Goal: Find contact information: Find contact information

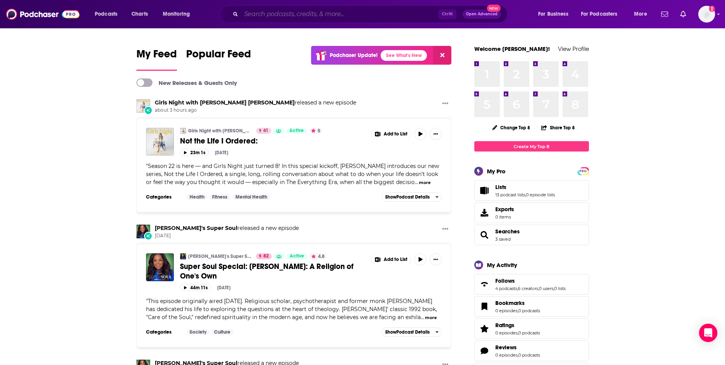
click at [345, 15] on input "Search podcasts, credits, & more..." at bounding box center [339, 14] width 197 height 12
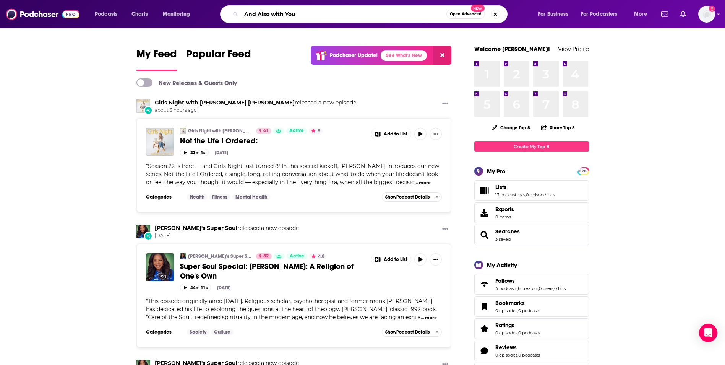
type input "And Also with You"
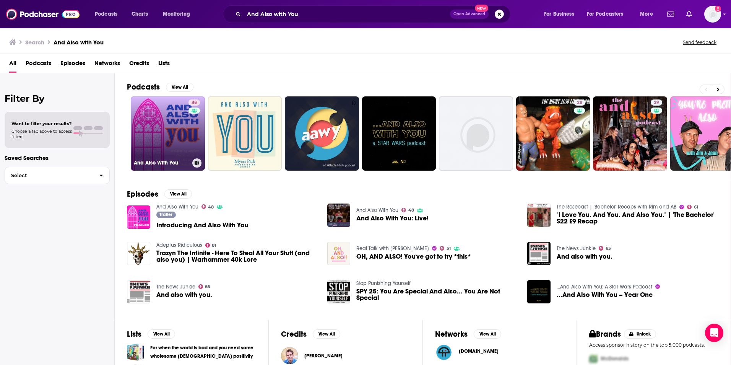
click at [175, 151] on link "48 And Also With You" at bounding box center [168, 133] width 74 height 74
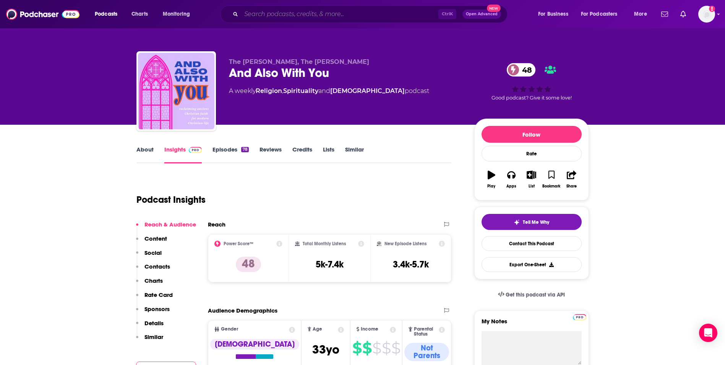
click at [251, 19] on input "Search podcasts, credits, & more..." at bounding box center [339, 14] width 197 height 12
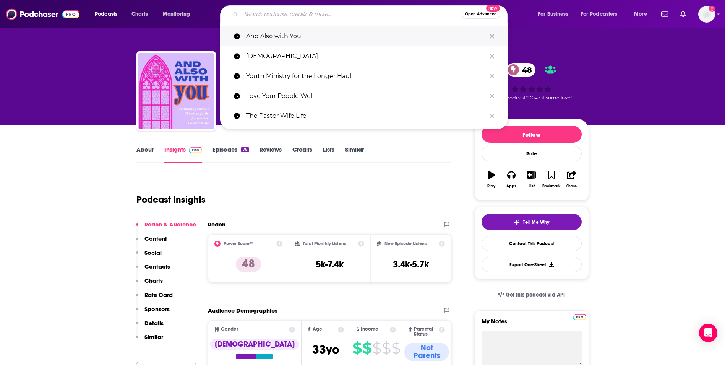
click at [260, 36] on p "And Also with You" at bounding box center [366, 36] width 240 height 20
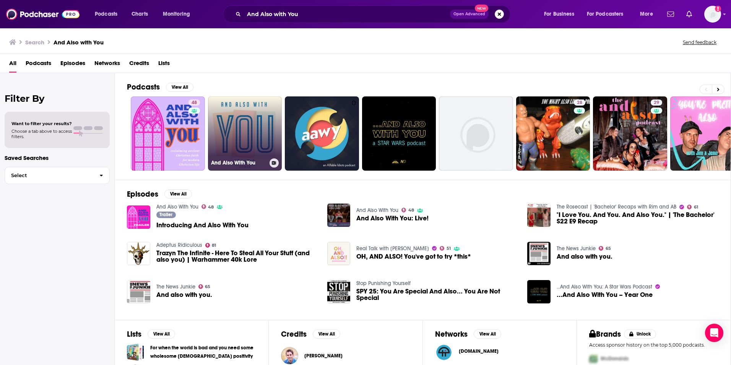
click at [245, 117] on link "And Also With You" at bounding box center [245, 133] width 74 height 74
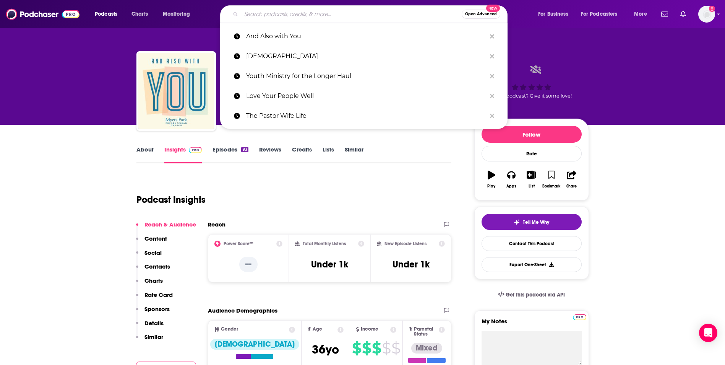
click at [259, 12] on input "Search podcasts, credits, & more..." at bounding box center [351, 14] width 220 height 12
click at [262, 37] on p "And Also with You" at bounding box center [366, 36] width 240 height 20
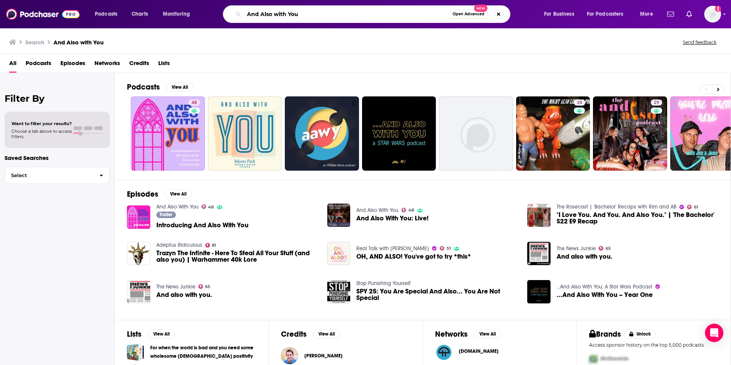
click at [326, 13] on input "And Also with You" at bounding box center [346, 14] width 205 height 12
type input "The Pastor Wife Life"
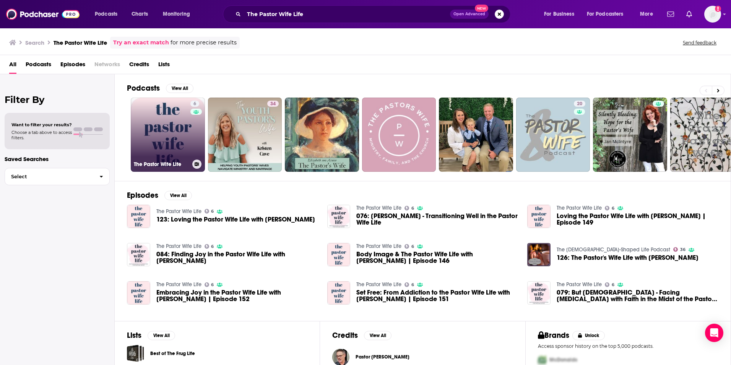
click at [178, 135] on link "6 The Pastor Wife Life" at bounding box center [168, 134] width 74 height 74
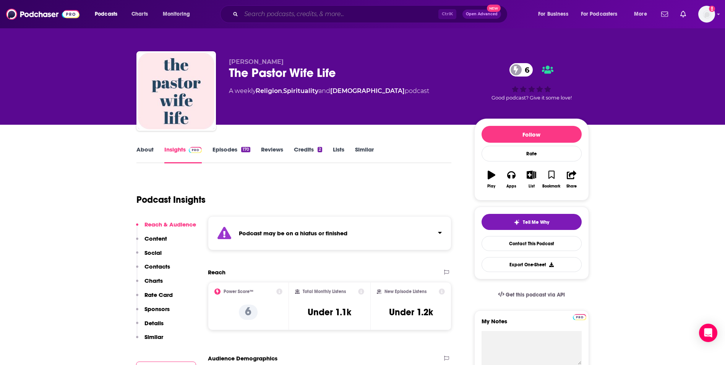
click at [272, 14] on input "Search podcasts, credits, & more..." at bounding box center [339, 14] width 197 height 12
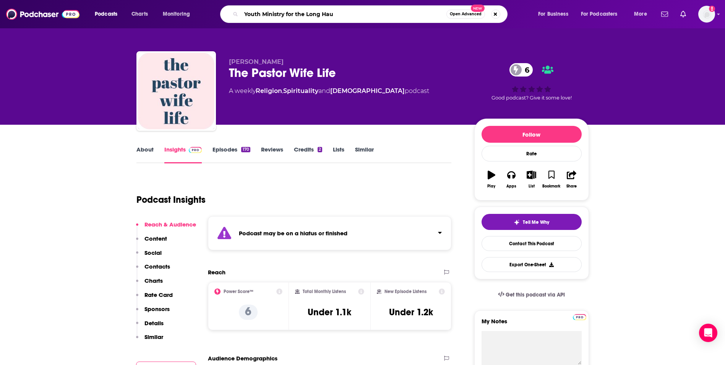
type input "Youth Ministry for the Long Haul"
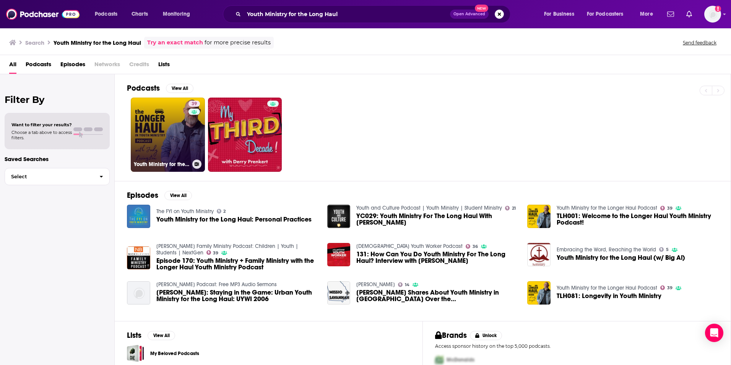
click at [160, 131] on link "39 Youth Ministry for the Longer Haul Podcast" at bounding box center [168, 134] width 74 height 74
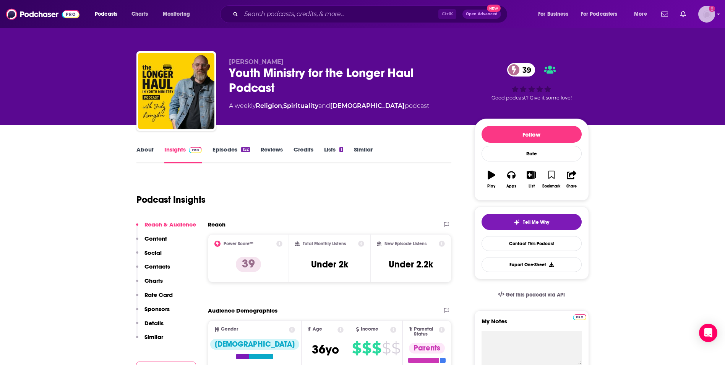
click at [711, 13] on img "Logged in as smacnaughton" at bounding box center [706, 14] width 17 height 17
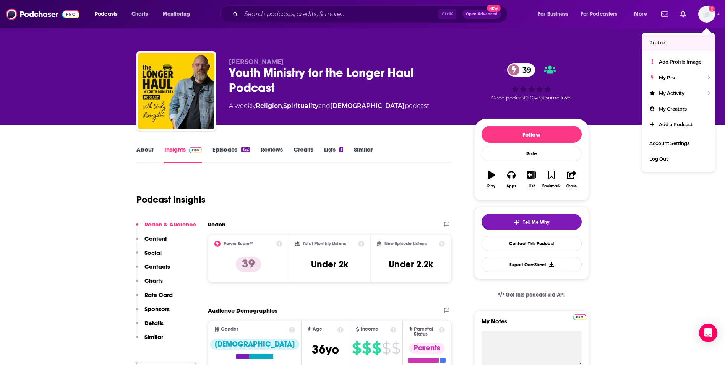
click at [444, 55] on div "[PERSON_NAME] Youth Ministry for the Longer Haul Podcast 39 A weekly Religion ,…" at bounding box center [362, 92] width 452 height 83
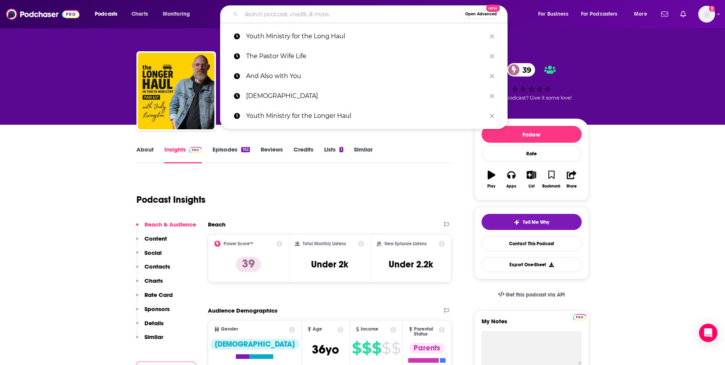
click at [312, 11] on input "Search podcasts, credits, & more..." at bounding box center [351, 14] width 220 height 12
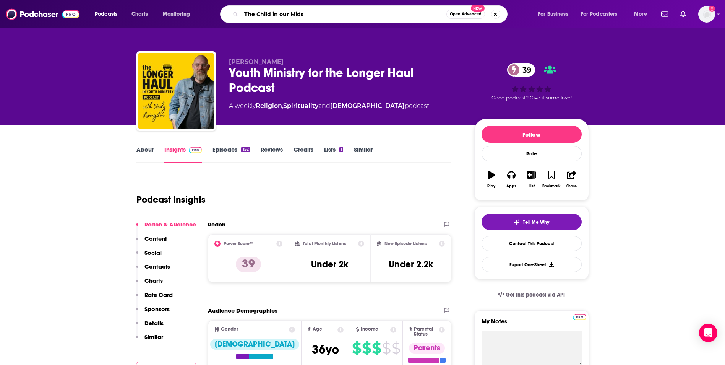
type input "The Child in our Midst"
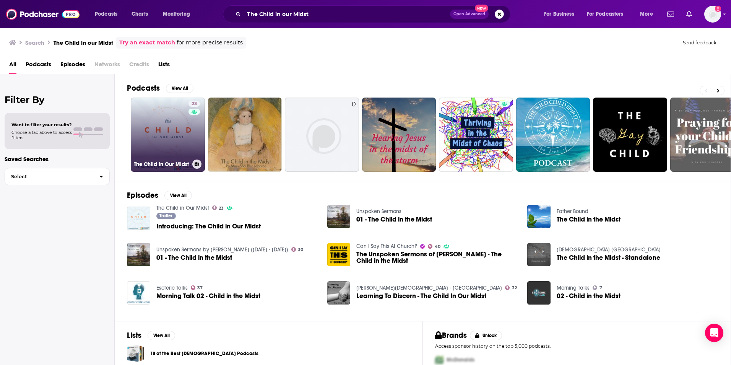
click at [176, 117] on link "23 The Child in Our Midst" at bounding box center [168, 134] width 74 height 74
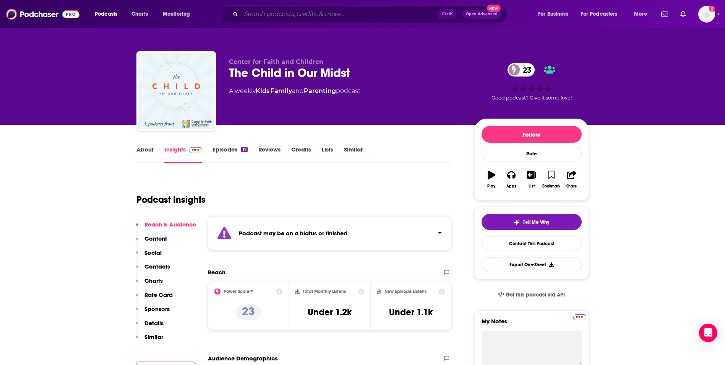
click at [285, 16] on input "Search podcasts, credits, & more..." at bounding box center [339, 14] width 197 height 12
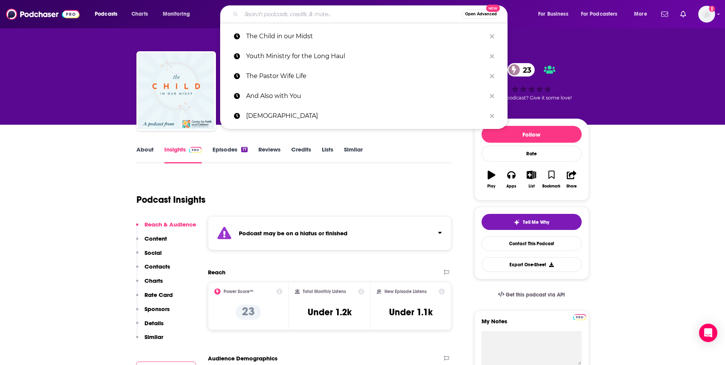
paste input "The C4S) Podcast"
type input "The C4S) Podcast"
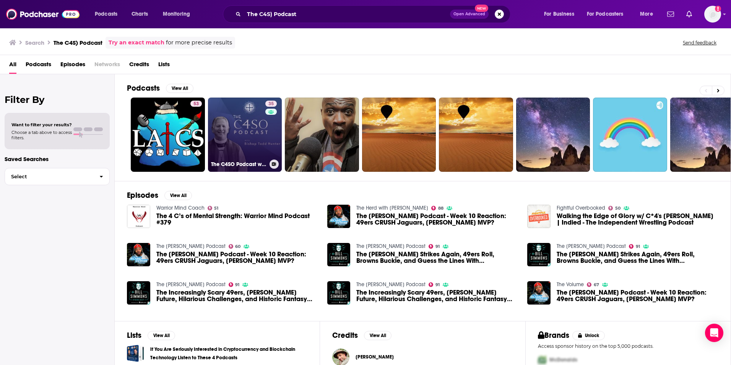
click at [238, 132] on link "35 The C4SO Podcast with [PERSON_NAME] [PERSON_NAME]" at bounding box center [245, 134] width 74 height 74
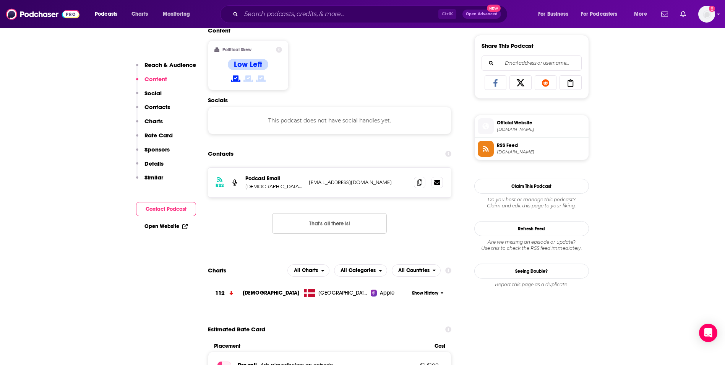
scroll to position [489, 0]
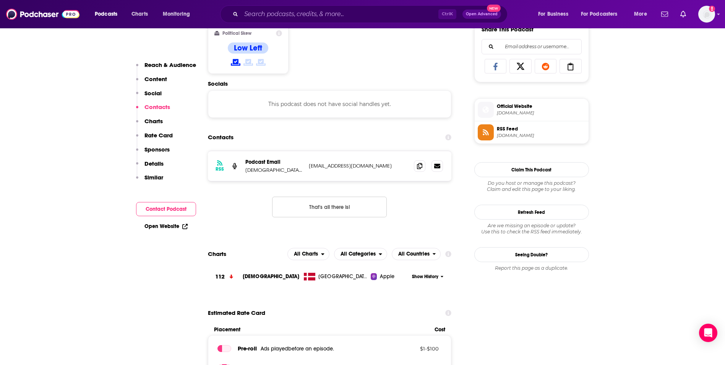
click at [356, 166] on p "[EMAIL_ADDRESS][DOMAIN_NAME]" at bounding box center [358, 165] width 99 height 6
copy div "[EMAIL_ADDRESS][DOMAIN_NAME] [EMAIL_ADDRESS][DOMAIN_NAME]"
click at [307, 15] on input "Search podcasts, credits, & more..." at bounding box center [339, 14] width 197 height 12
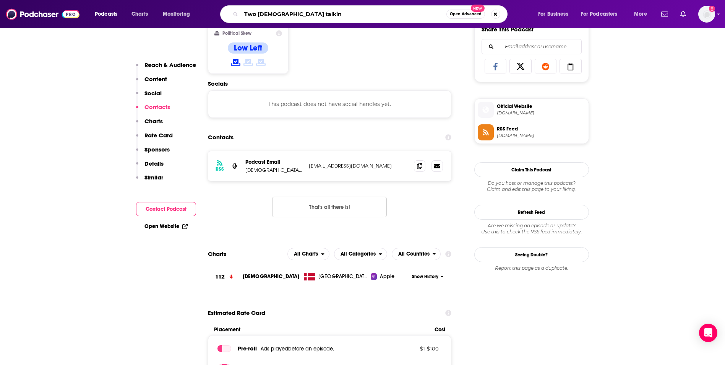
type input "Two Priests talking"
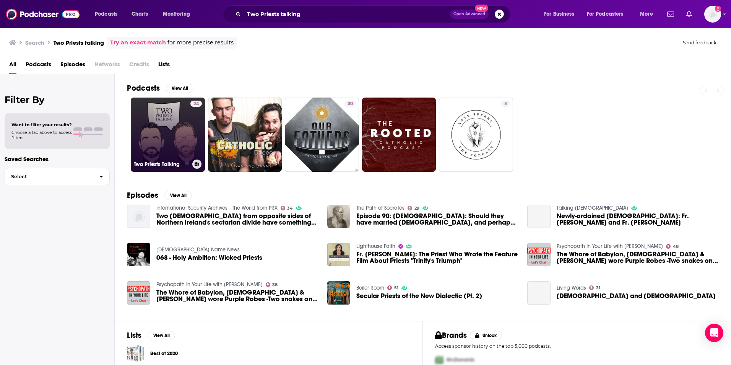
click at [176, 127] on link "24 Two Priests Talking" at bounding box center [168, 134] width 74 height 74
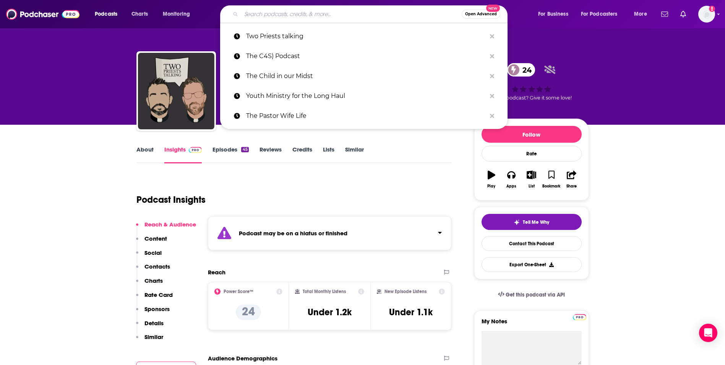
click at [292, 15] on input "Search podcasts, credits, & more..." at bounding box center [351, 14] width 220 height 12
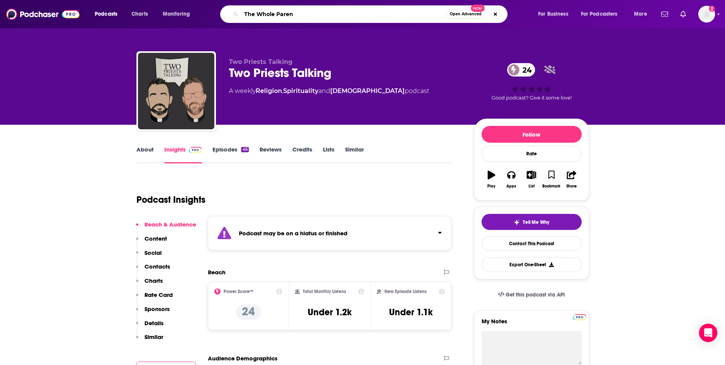
type input "The Whole Parent"
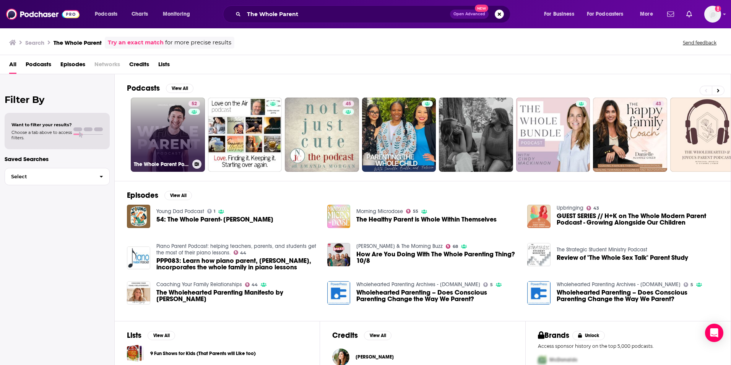
click at [170, 126] on link "52 The Whole Parent Podcast" at bounding box center [168, 134] width 74 height 74
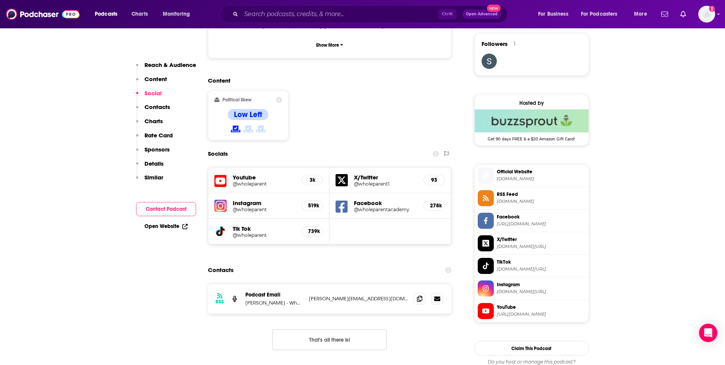
scroll to position [581, 0]
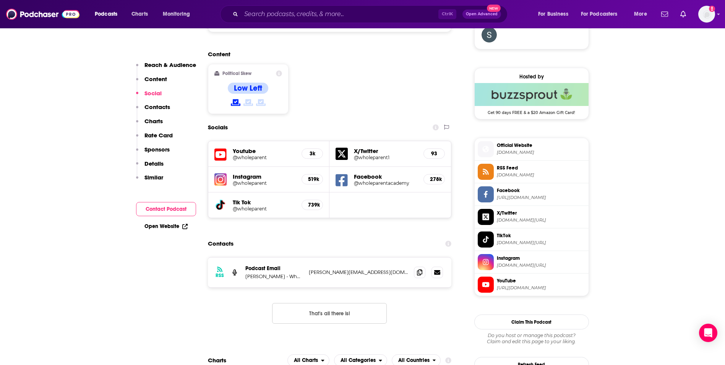
click at [390, 269] on p "[PERSON_NAME][EMAIL_ADDRESS][DOMAIN_NAME]" at bounding box center [358, 272] width 99 height 6
copy div "[PERSON_NAME][EMAIL_ADDRESS][DOMAIN_NAME] [PERSON_NAME][EMAIL_ADDRESS][DOMAIN_N…"
click at [312, 17] on input "Search podcasts, credits, & more..." at bounding box center [339, 14] width 197 height 12
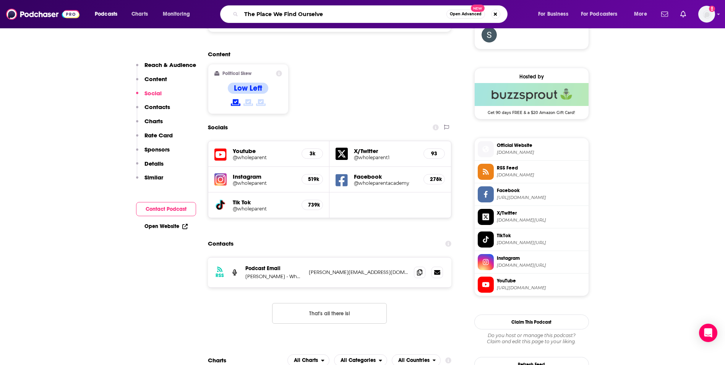
type input "The Place We Find Ourselves"
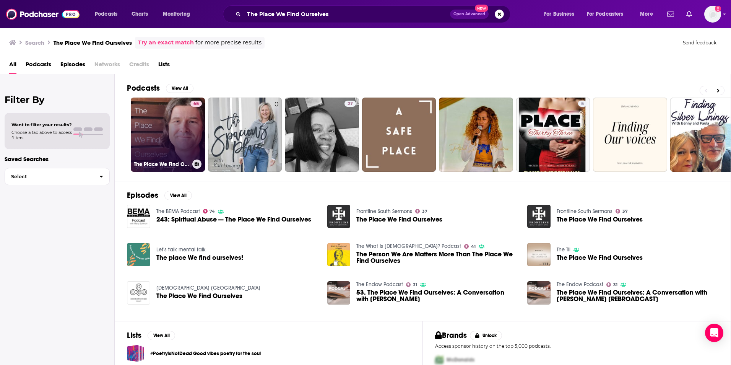
click at [173, 127] on link "65 The Place We Find Ourselves" at bounding box center [168, 134] width 74 height 74
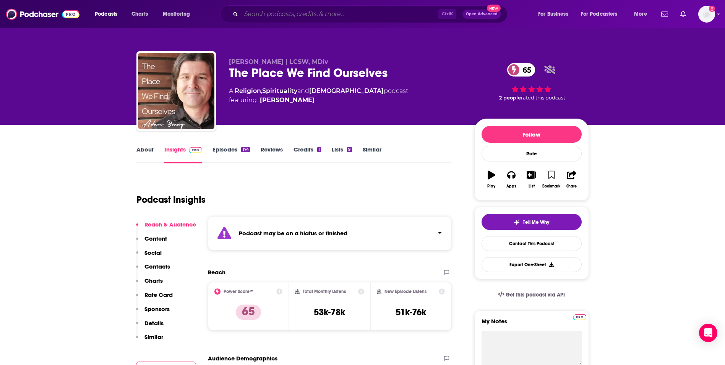
click at [301, 16] on input "Search podcasts, credits, & more..." at bounding box center [339, 14] width 197 height 12
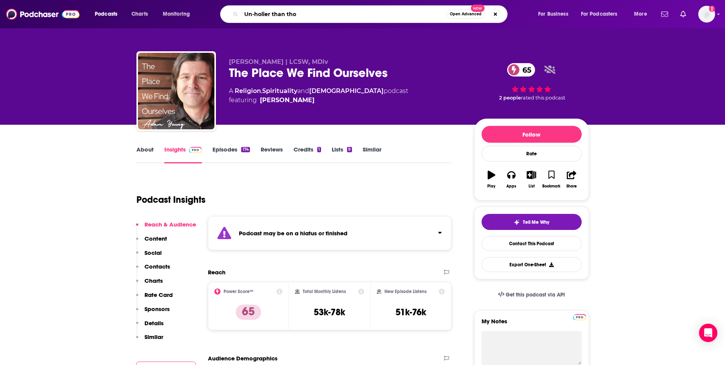
type input "Un-holier than thou"
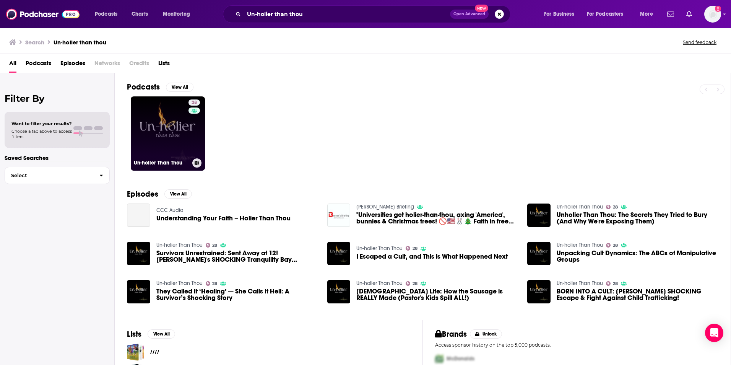
click at [172, 143] on link "28 Un-holier Than Thou" at bounding box center [168, 133] width 74 height 74
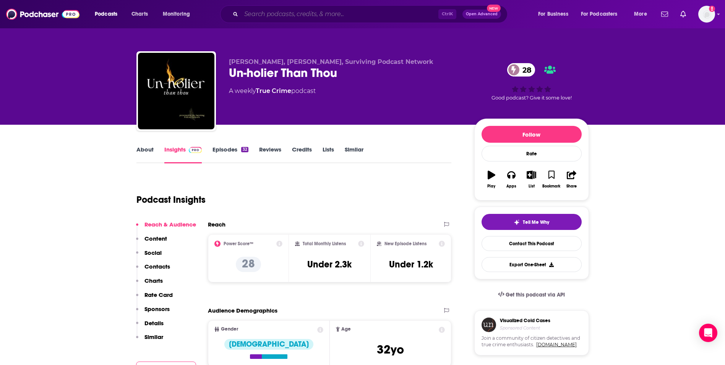
click at [288, 17] on input "Search podcasts, credits, & more..." at bounding box center [339, 14] width 197 height 12
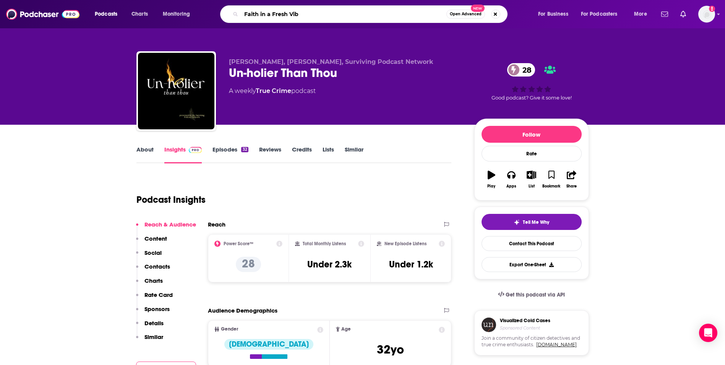
type input "Faith in a Fresh Vibe"
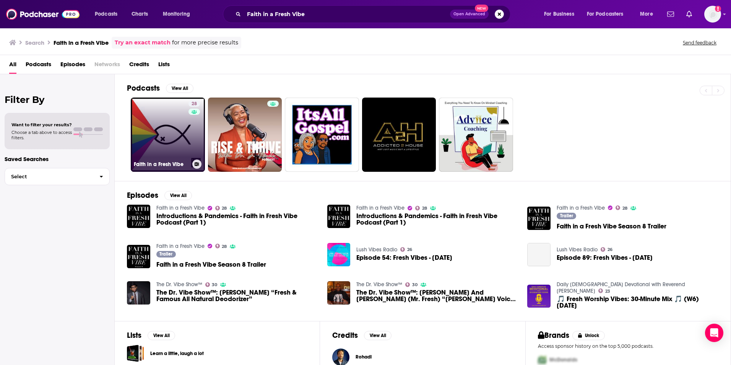
click at [178, 134] on link "28 Faith in a Fresh Vibe" at bounding box center [168, 134] width 74 height 74
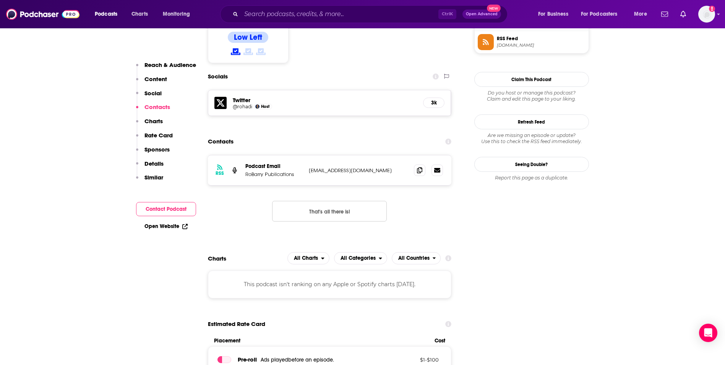
scroll to position [642, 0]
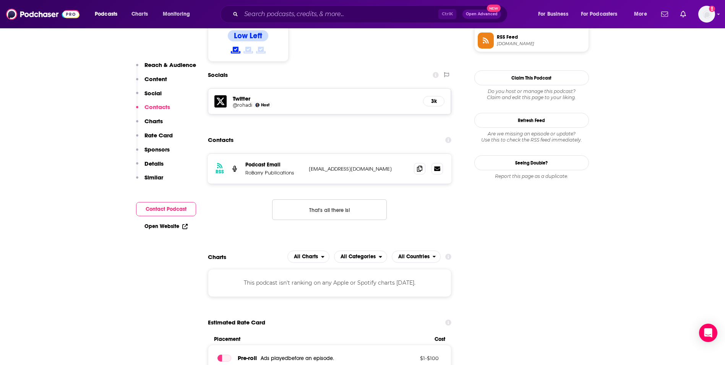
click at [376, 165] on p "[EMAIL_ADDRESS][DOMAIN_NAME]" at bounding box center [358, 168] width 99 height 6
copy div "[EMAIL_ADDRESS][DOMAIN_NAME] [EMAIL_ADDRESS][DOMAIN_NAME]"
